Goal: Navigation & Orientation: Find specific page/section

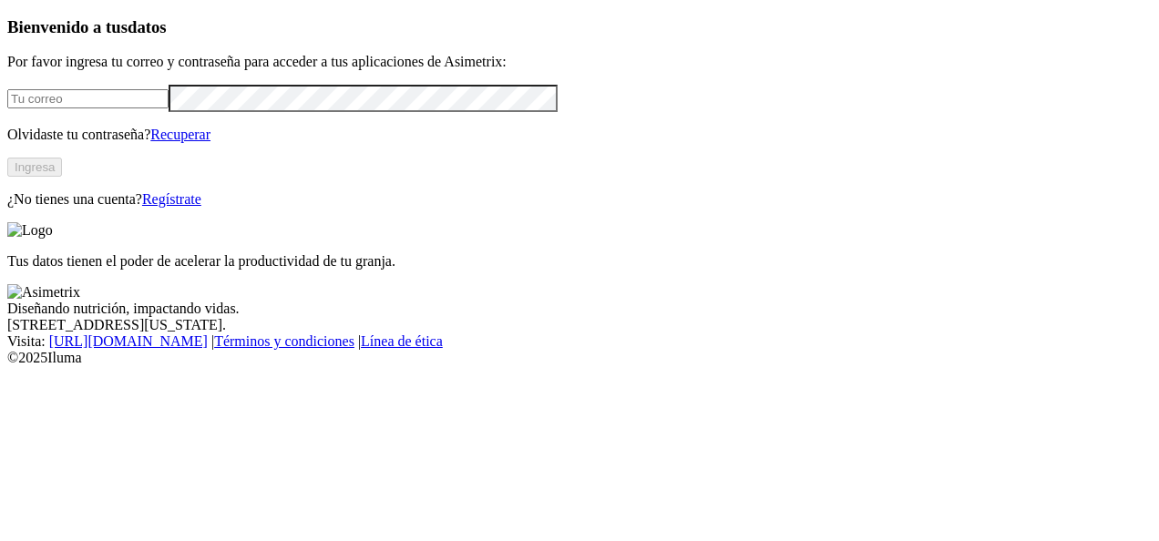
type input "[PERSON_NAME][EMAIL_ADDRESS][PERSON_NAME][DOMAIN_NAME]"
click at [62, 177] on button "Ingresa" at bounding box center [34, 167] width 55 height 19
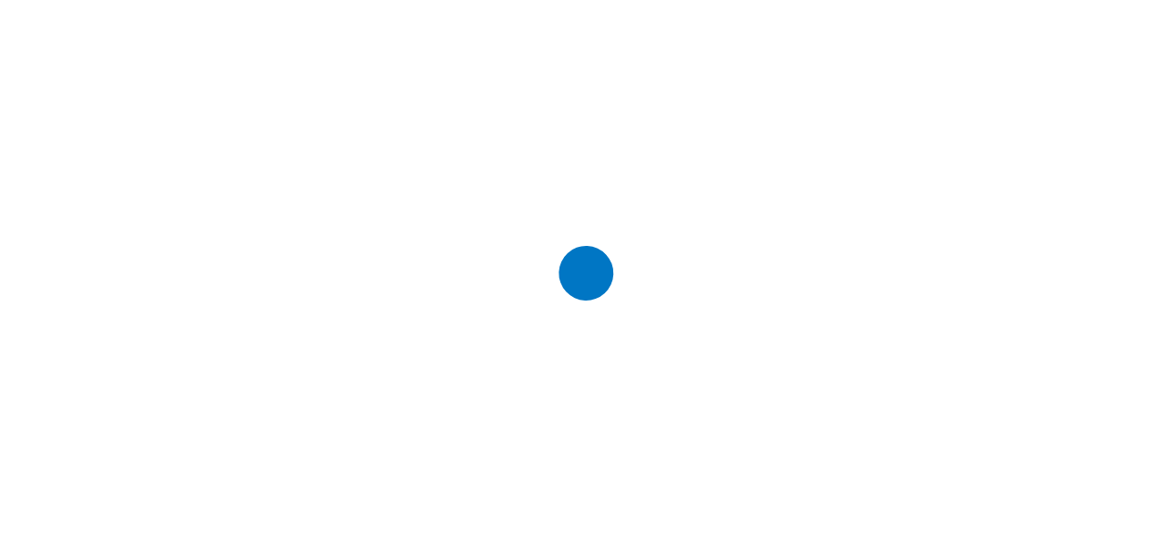
click at [942, 163] on div at bounding box center [586, 270] width 1159 height 541
